Goal: Book appointment/travel/reservation

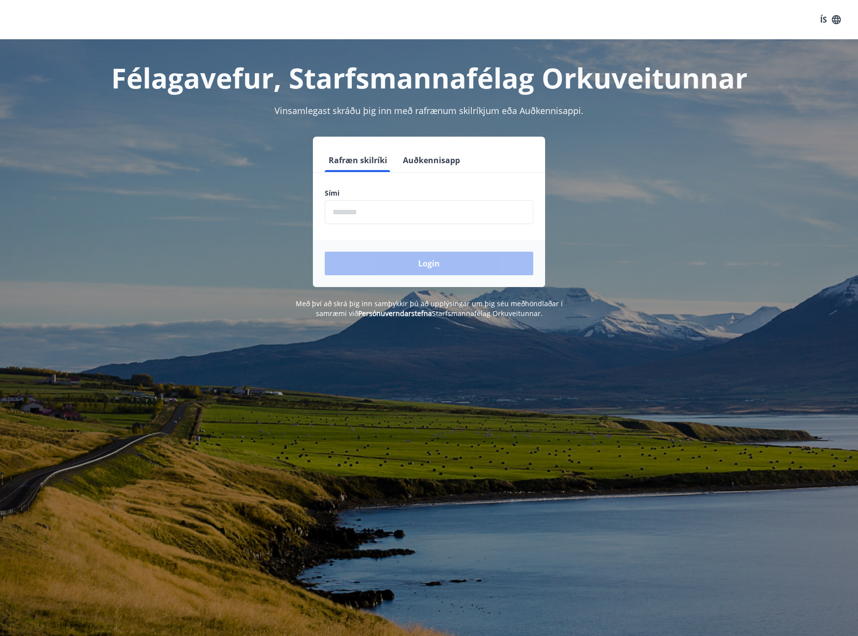
click at [373, 214] on input "phone" at bounding box center [429, 212] width 208 height 24
type input "********"
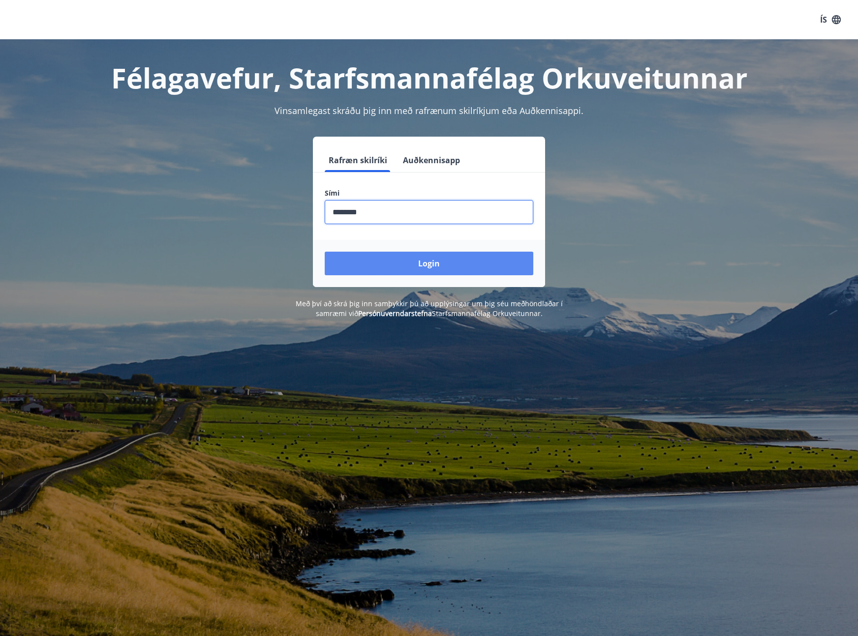
click at [384, 262] on button "Login" at bounding box center [429, 264] width 208 height 24
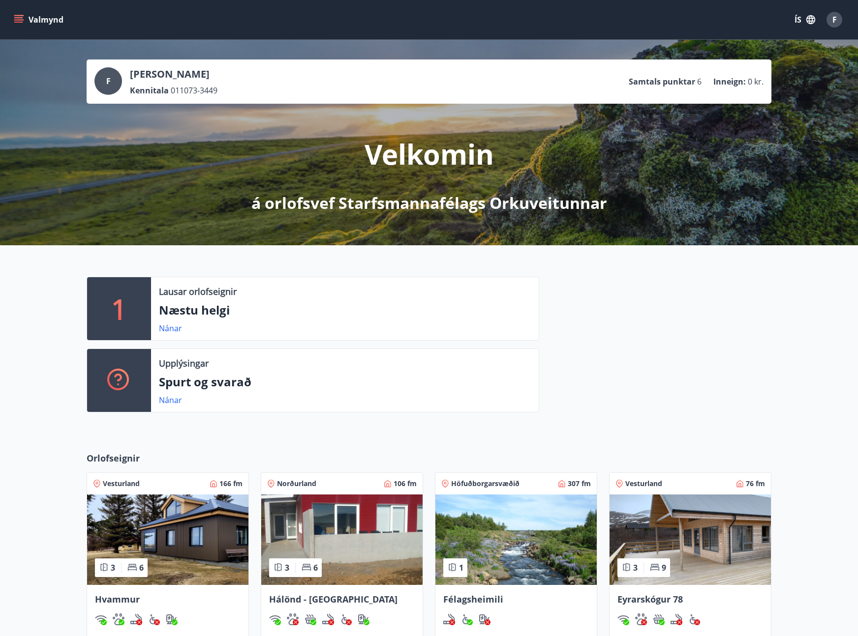
click at [25, 17] on button "Valmynd" at bounding box center [40, 20] width 56 height 18
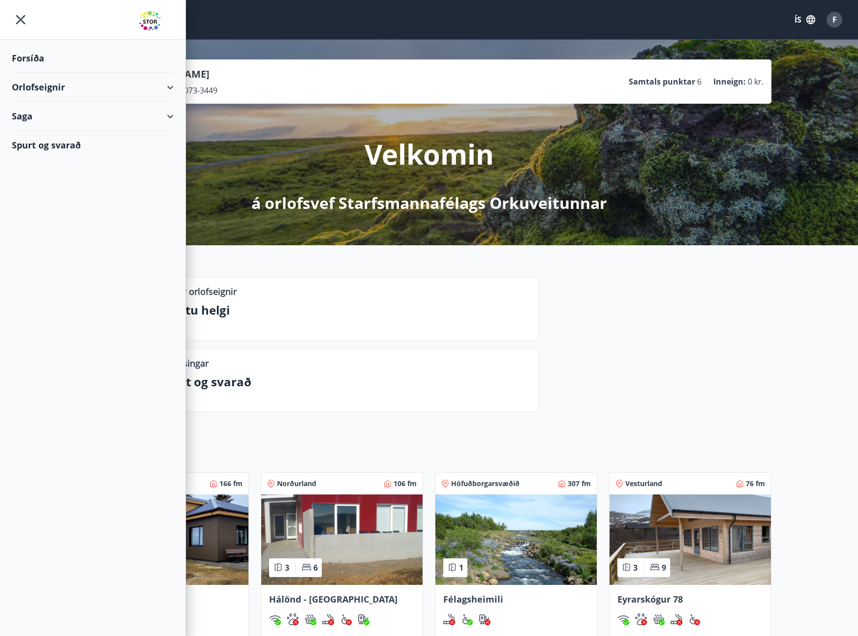
click at [46, 84] on div "Orlofseignir" at bounding box center [93, 87] width 162 height 29
click at [41, 129] on div "Bókunardagatal" at bounding box center [93, 132] width 146 height 21
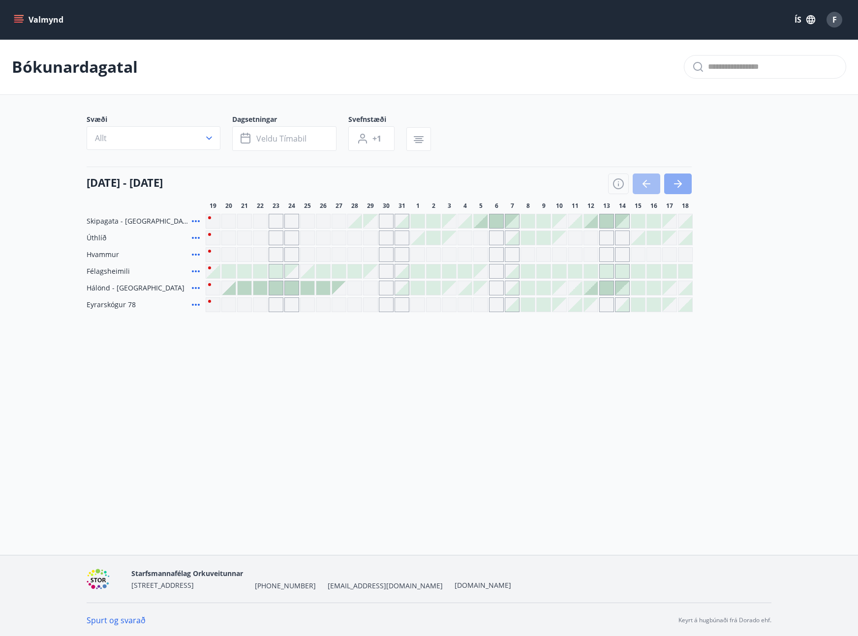
click at [685, 179] on button "button" at bounding box center [678, 184] width 28 height 21
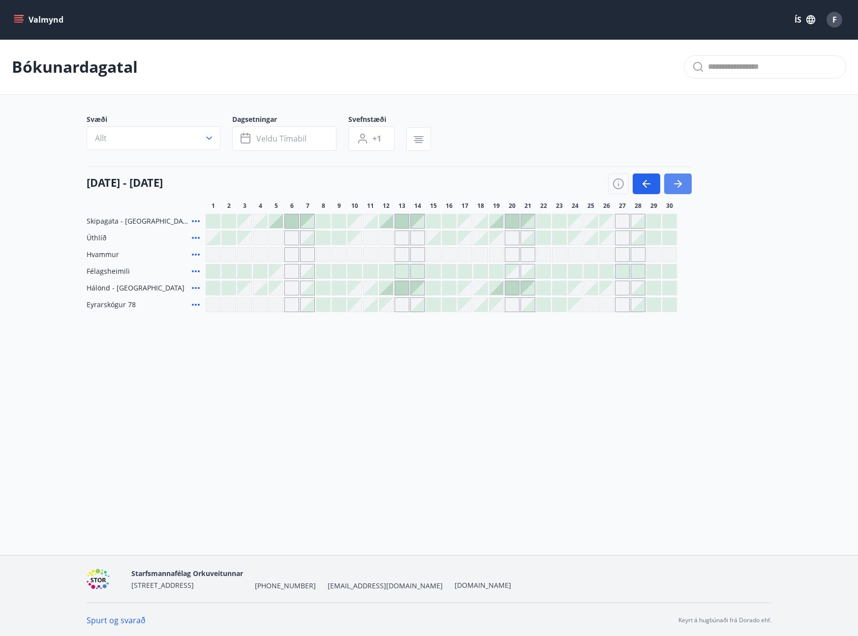
click at [681, 188] on icon "button" at bounding box center [678, 184] width 12 height 12
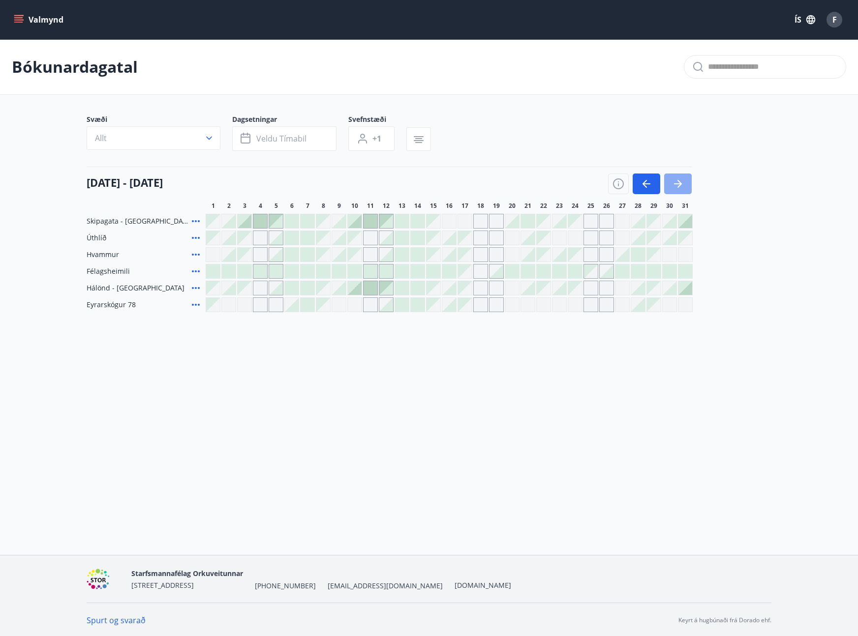
click at [677, 183] on icon "button" at bounding box center [678, 184] width 12 height 12
